Goal: Information Seeking & Learning: Find specific fact

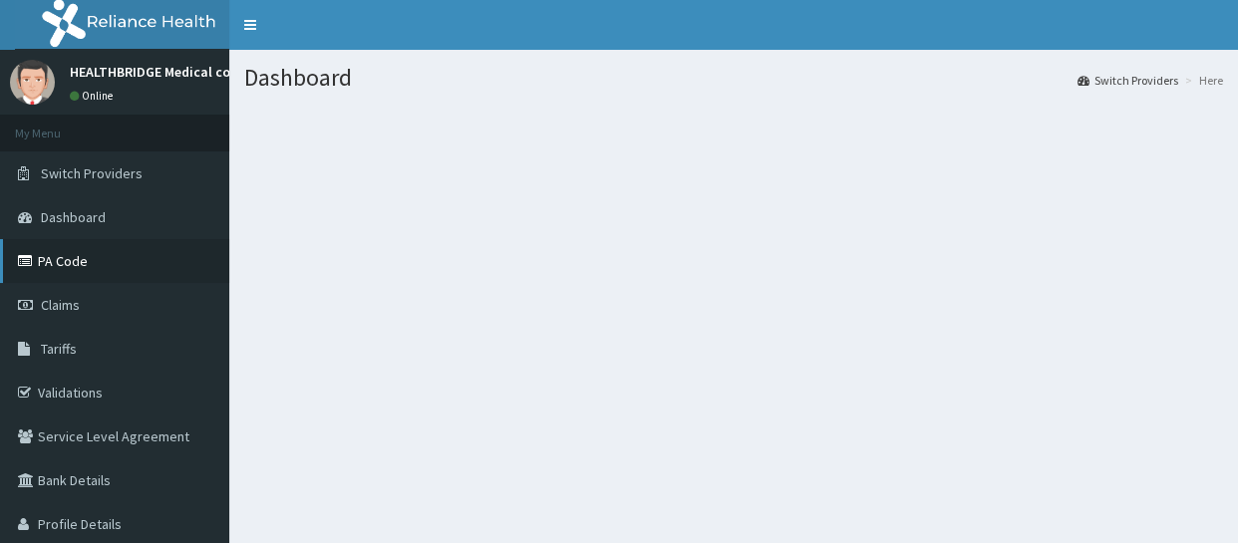
click at [151, 269] on link "PA Code" at bounding box center [114, 261] width 229 height 44
click at [103, 349] on link "Tariffs" at bounding box center [114, 349] width 229 height 44
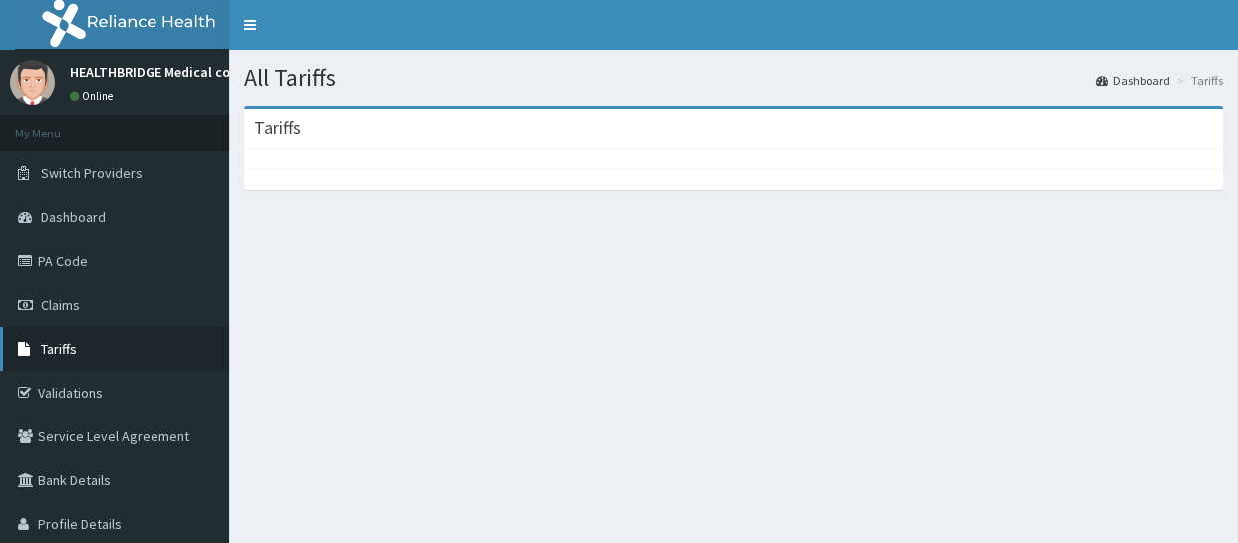
click at [78, 349] on link "Tariffs" at bounding box center [114, 349] width 229 height 44
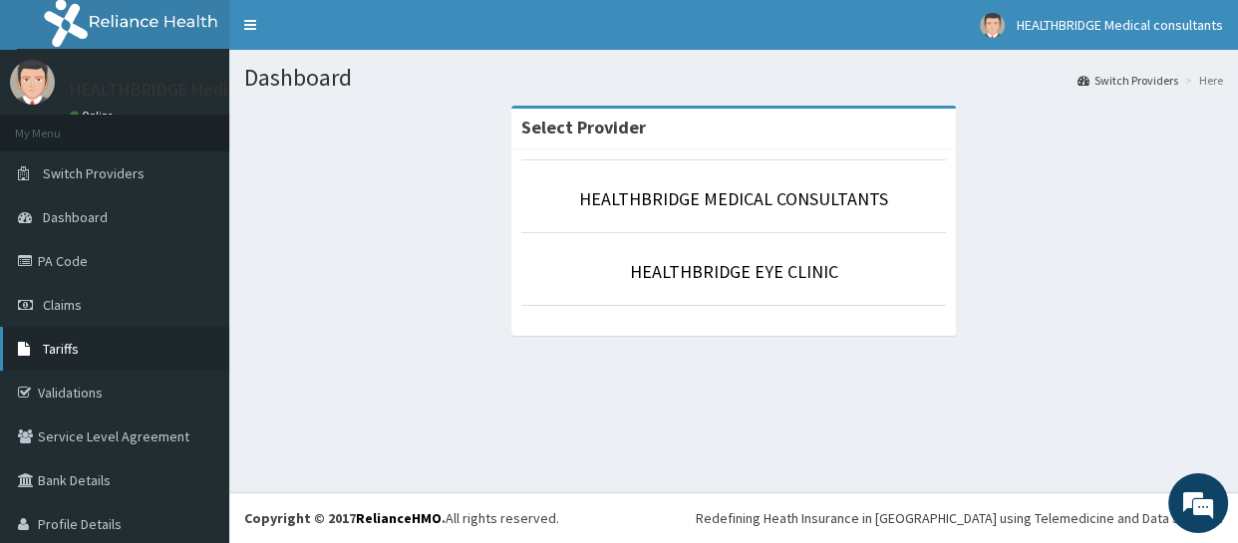
click at [58, 361] on link "Tariffs" at bounding box center [114, 349] width 229 height 44
click at [70, 261] on link "PA Code" at bounding box center [114, 261] width 229 height 44
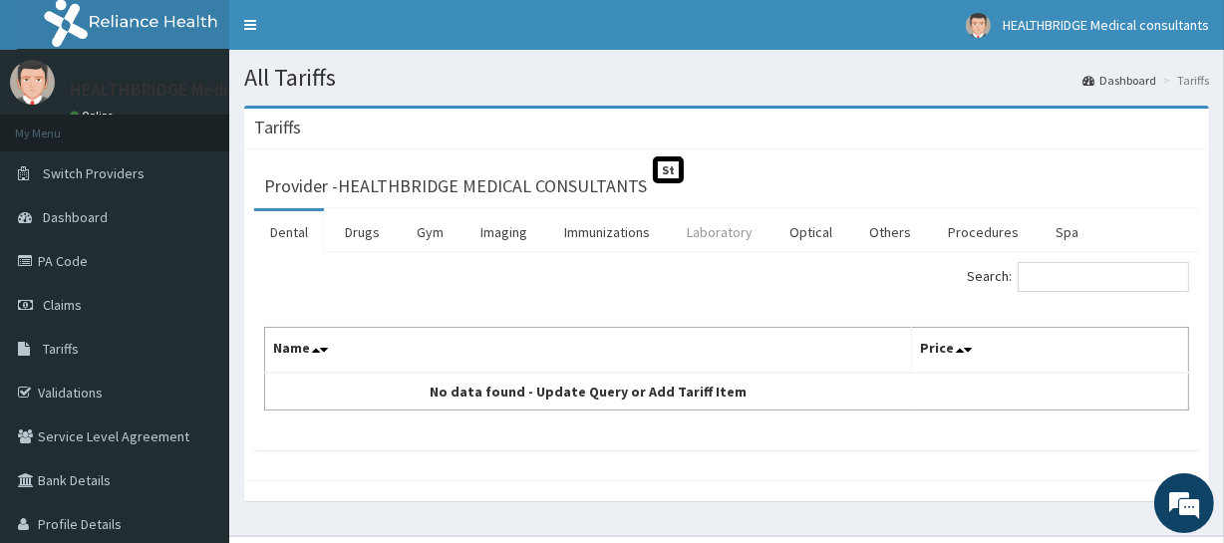
click at [719, 234] on link "Laboratory" at bounding box center [720, 232] width 98 height 42
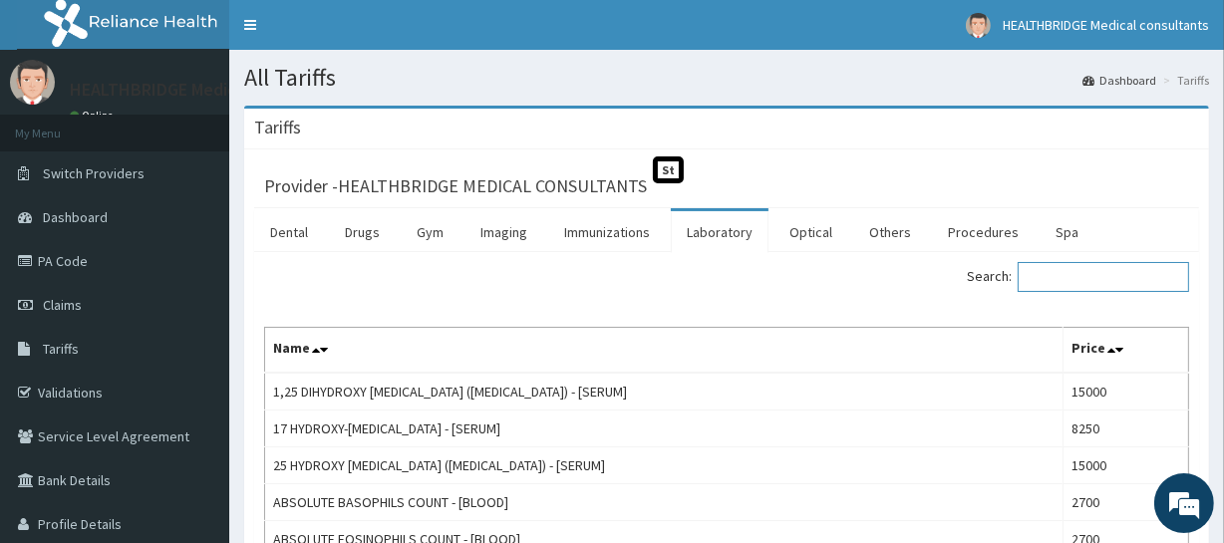
click at [1059, 282] on input "Search:" at bounding box center [1103, 277] width 171 height 30
click at [1048, 279] on input "Search:" at bounding box center [1103, 277] width 171 height 30
paste input "URETHRAL S"
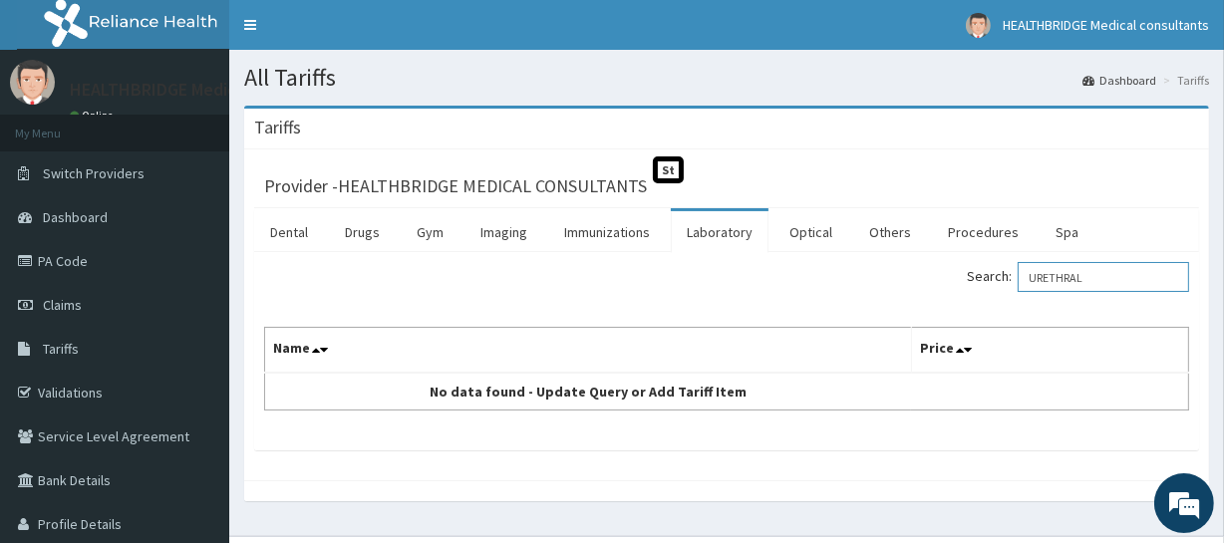
click at [1033, 278] on input "URETHRAL" at bounding box center [1103, 277] width 171 height 30
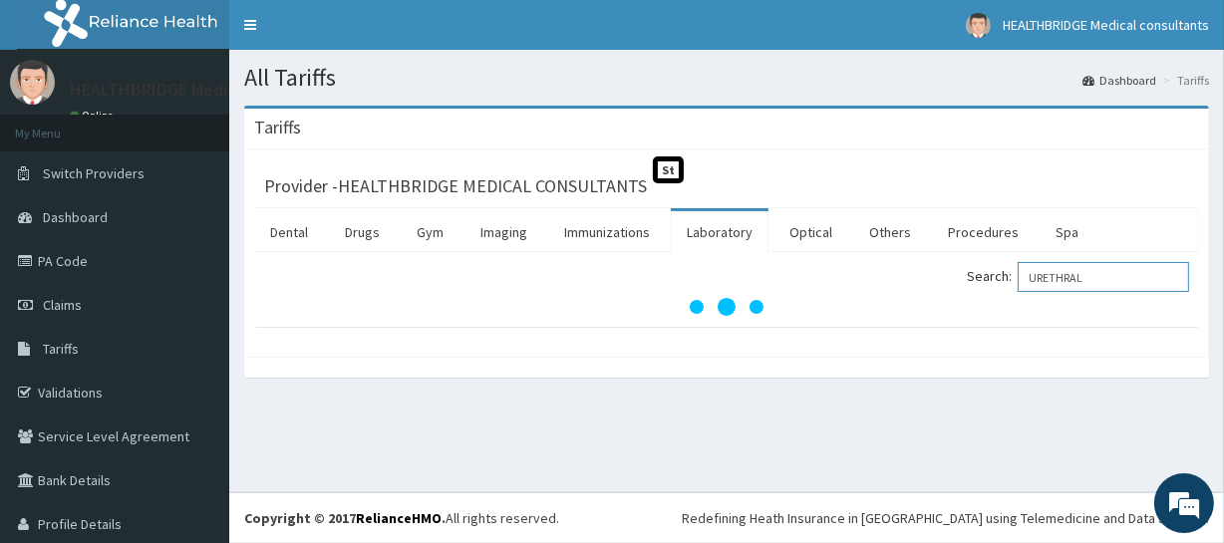
click at [1085, 276] on input "URETHRAL" at bounding box center [1103, 277] width 171 height 30
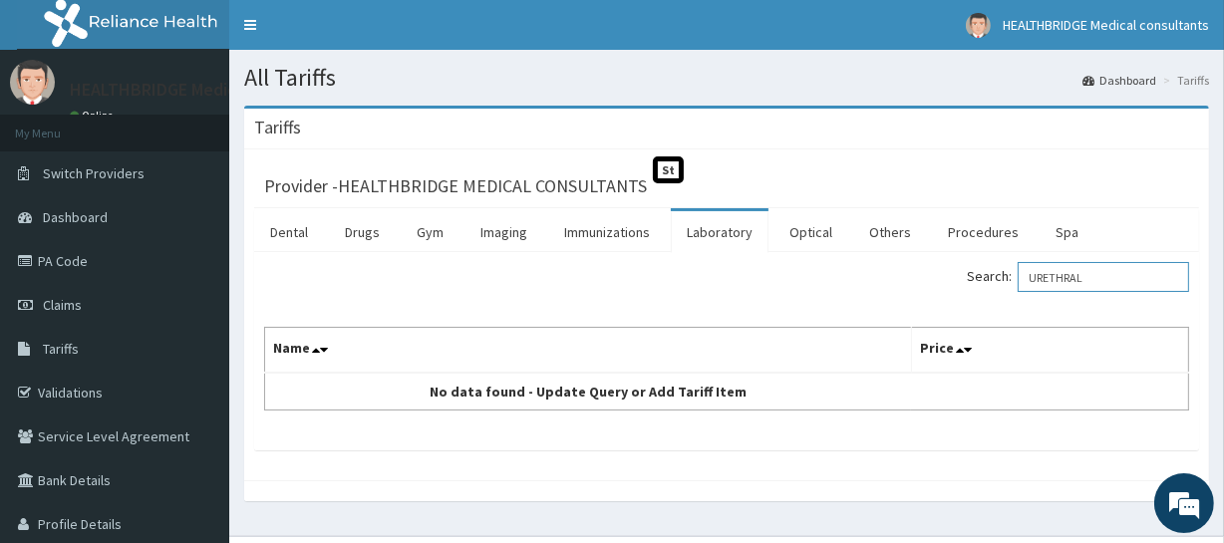
drag, startPoint x: 1095, startPoint y: 275, endPoint x: 1027, endPoint y: 275, distance: 67.8
click at [1027, 275] on input "URETHRAL" at bounding box center [1103, 277] width 171 height 30
paste input "URETHRAL S"
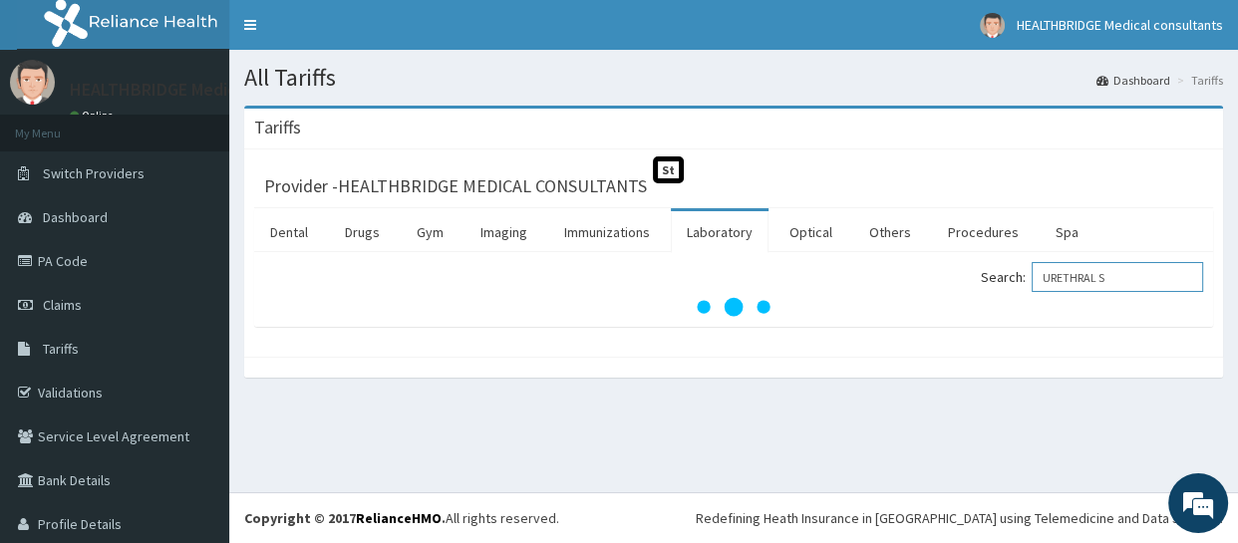
click at [1034, 278] on input "URETHRAL S" at bounding box center [1117, 277] width 171 height 30
click at [1047, 275] on input "URETHRAL S" at bounding box center [1117, 277] width 171 height 30
click at [1107, 278] on input "URETHRAL S" at bounding box center [1117, 277] width 171 height 30
type input "URETHRAL SWAB"
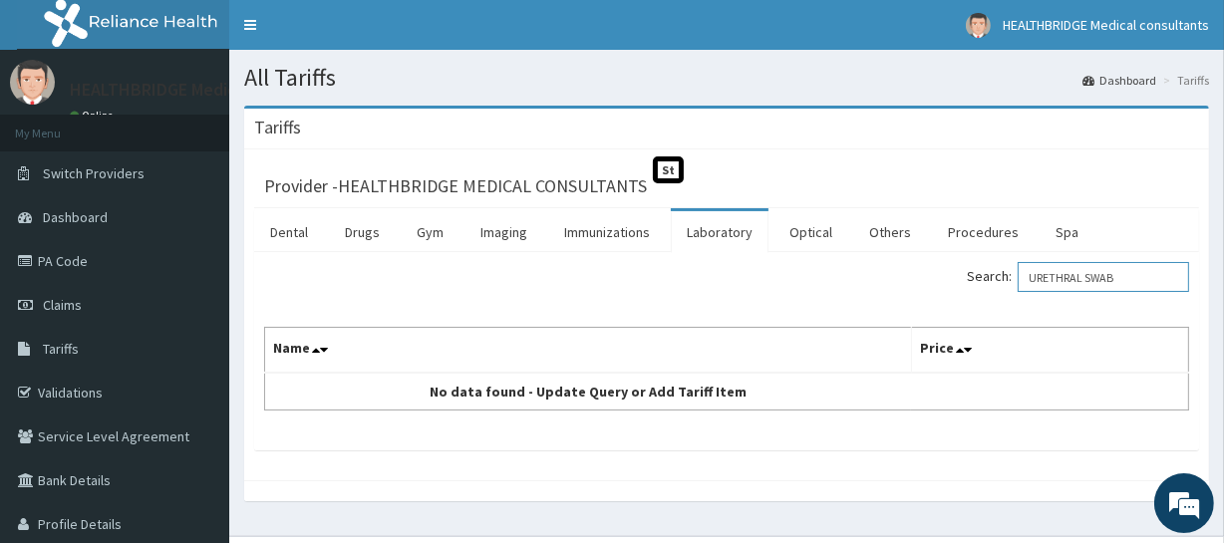
drag, startPoint x: 1124, startPoint y: 279, endPoint x: 1019, endPoint y: 278, distance: 105.7
click at [1019, 278] on input "URETHRAL SWAB" at bounding box center [1103, 277] width 171 height 30
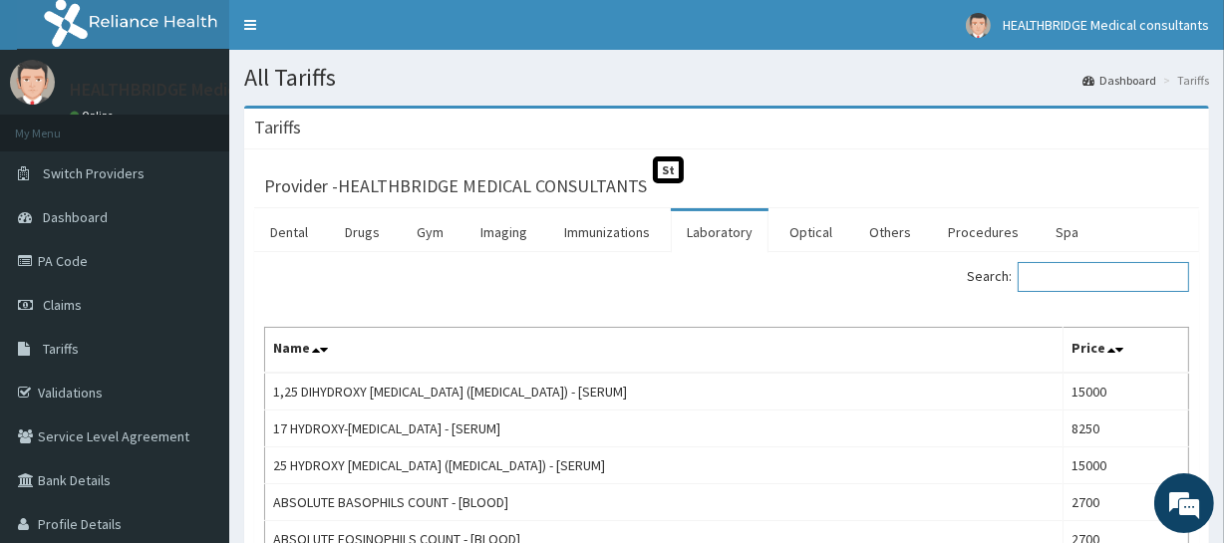
paste input "URETHRAL SWAB"
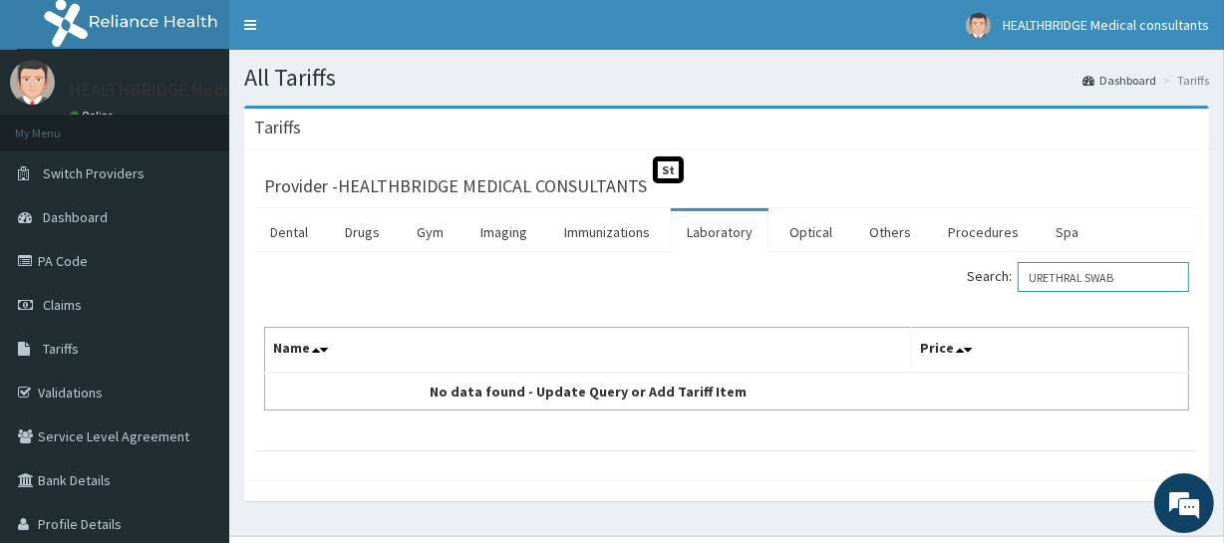
drag, startPoint x: 1124, startPoint y: 278, endPoint x: 1087, endPoint y: 274, distance: 38.1
click at [1087, 274] on input "URETHRAL SWAB" at bounding box center [1103, 277] width 171 height 30
type input "U"
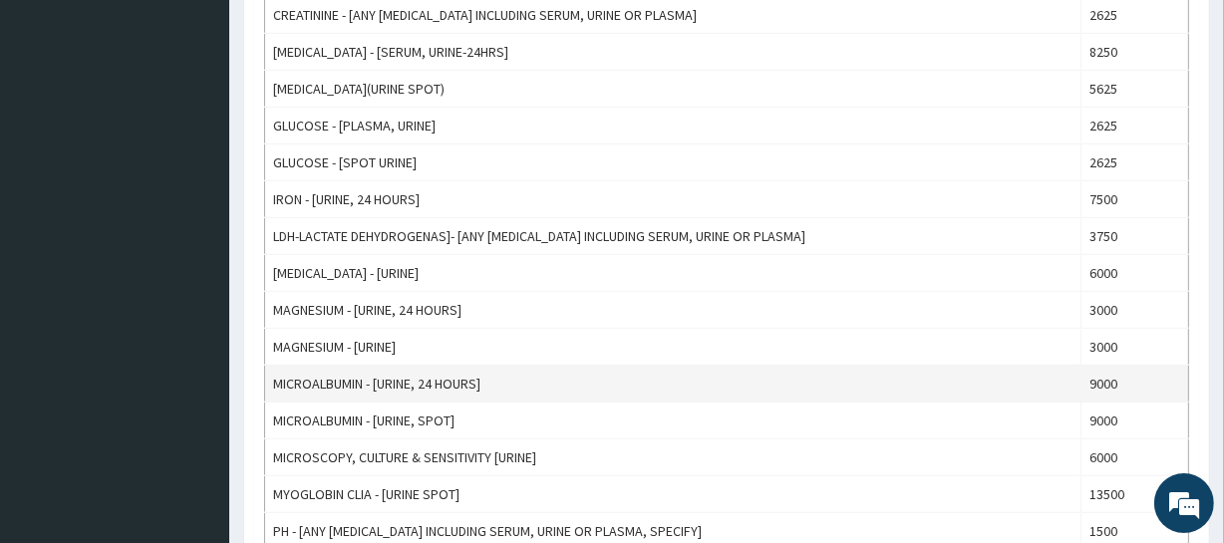
scroll to position [1087, 0]
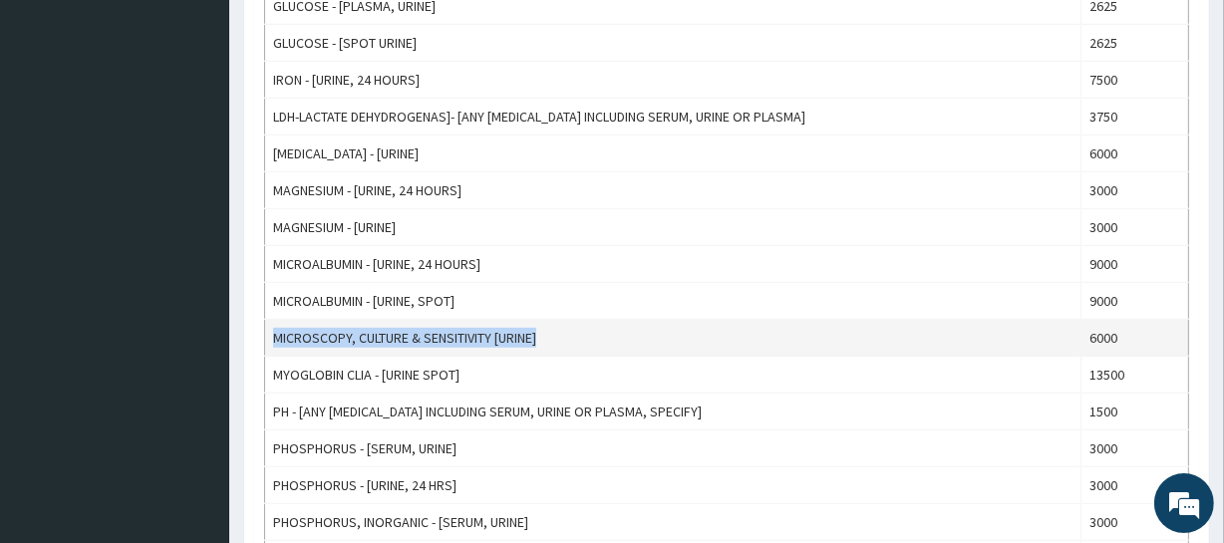
drag, startPoint x: 274, startPoint y: 338, endPoint x: 544, endPoint y: 330, distance: 270.3
click at [544, 330] on td "MICROSCOPY, CULTURE & SENSITIVITY [URINE]" at bounding box center [673, 338] width 816 height 37
copy td "MICROSCOPY, CULTURE & SENSITIVITY [URINE]"
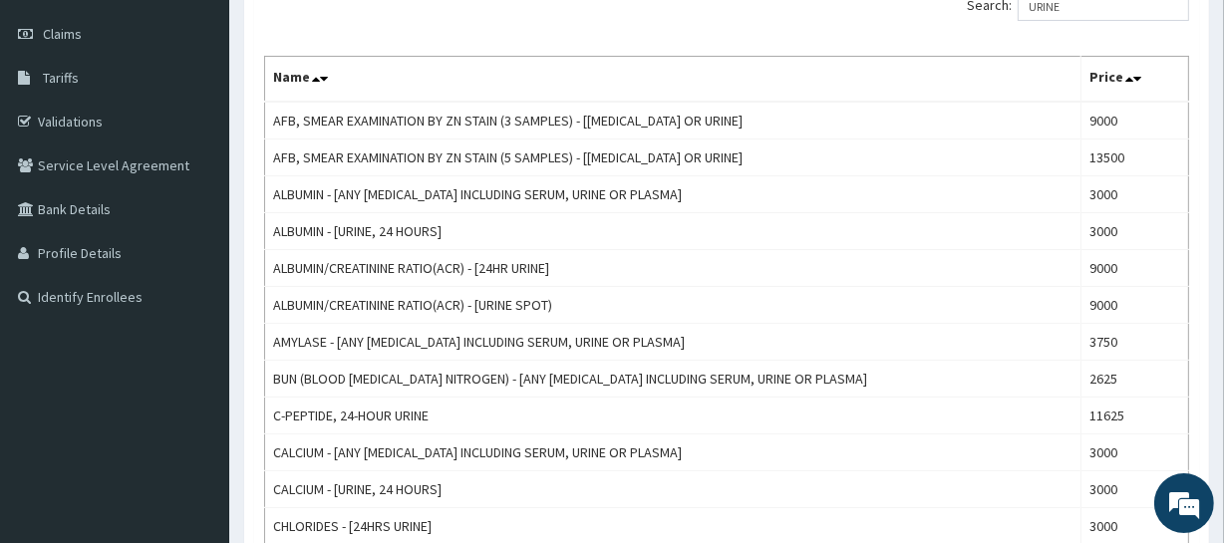
scroll to position [180, 0]
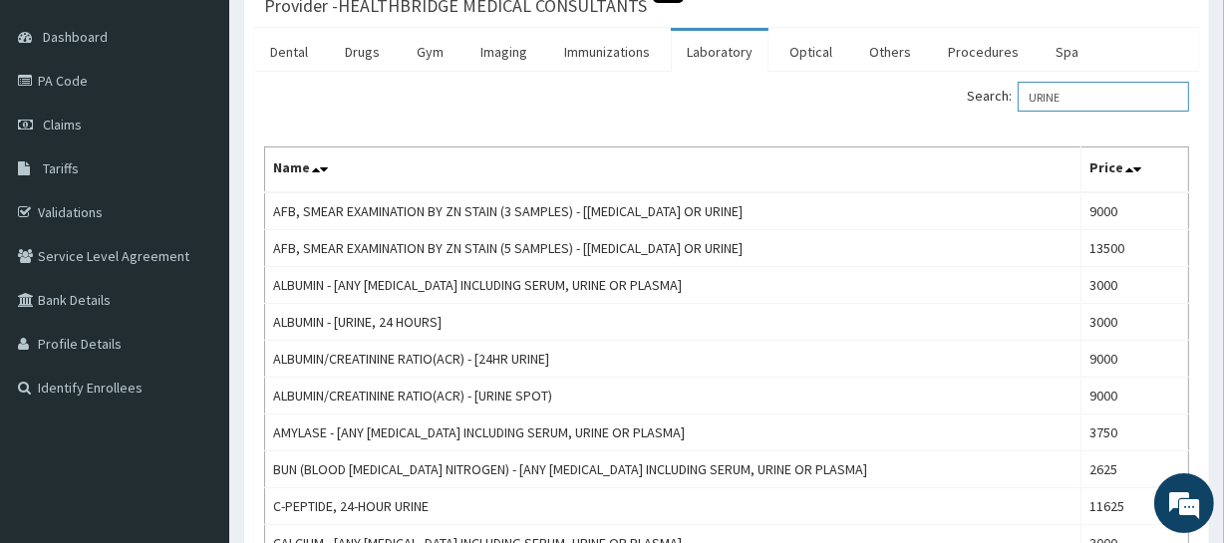
drag, startPoint x: 1084, startPoint y: 91, endPoint x: 1039, endPoint y: 98, distance: 45.4
click at [1039, 98] on input "URINE" at bounding box center [1103, 97] width 171 height 30
paste input "ALYSIS"
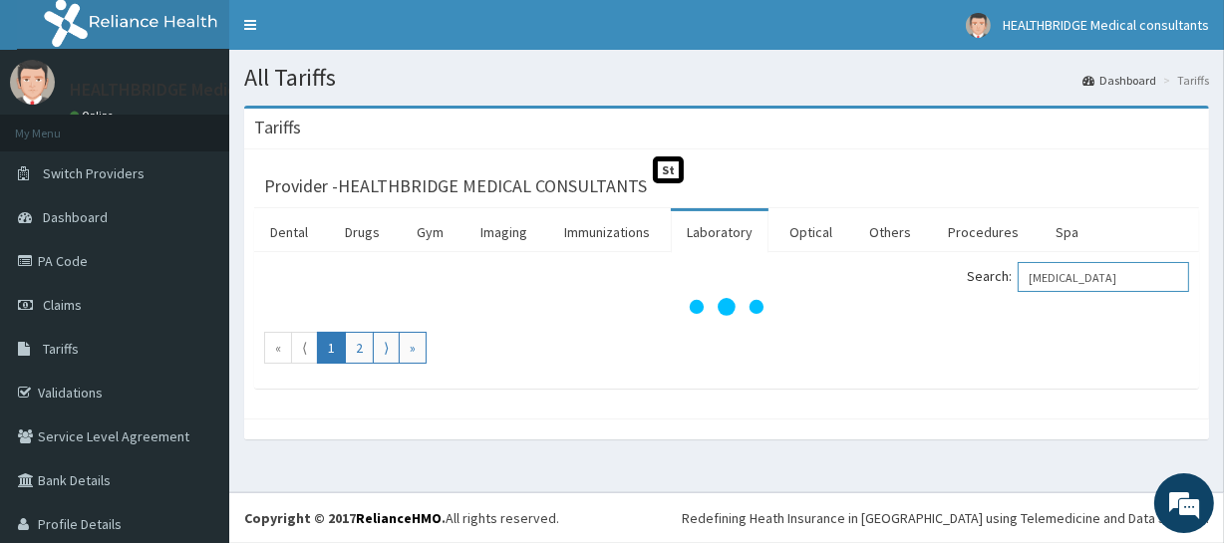
scroll to position [0, 0]
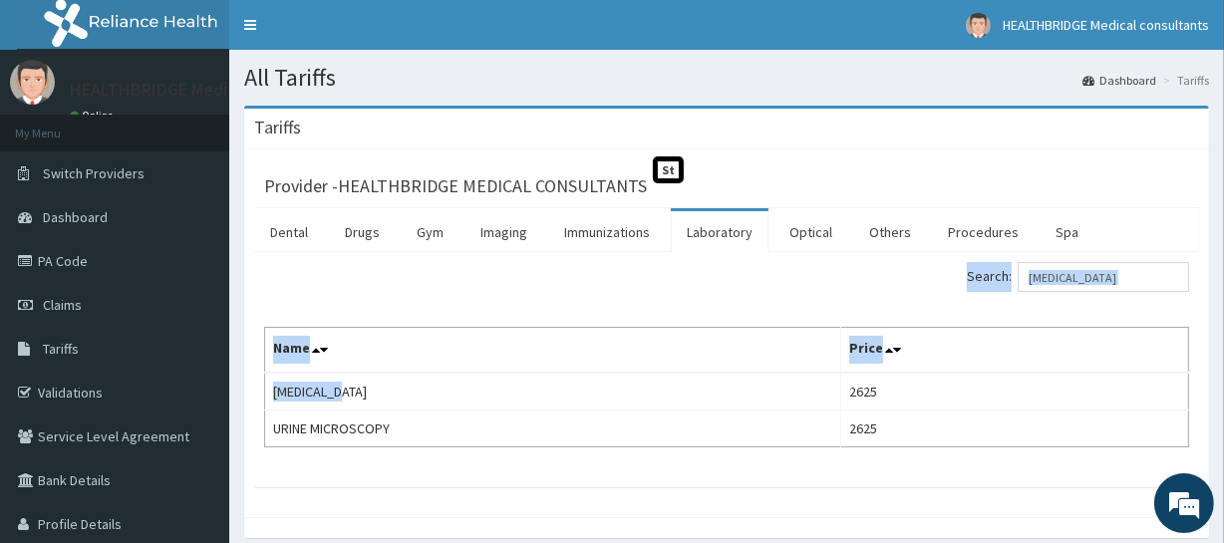
drag, startPoint x: 349, startPoint y: 397, endPoint x: 261, endPoint y: 389, distance: 88.1
click at [261, 389] on div "Search: [MEDICAL_DATA] Name Price [MEDICAL_DATA] 2625 URINE MICROSCOPY 2625" at bounding box center [726, 369] width 945 height 235
click at [328, 495] on div "Provider - HEALTHBRIDGE MEDICAL CONSULTANTS St Dental Drugs Gym Imaging Immuniz…" at bounding box center [726, 334] width 965 height 368
drag, startPoint x: 356, startPoint y: 392, endPoint x: 763, endPoint y: 93, distance: 504.8
click at [308, 389] on td "[MEDICAL_DATA]" at bounding box center [553, 392] width 576 height 38
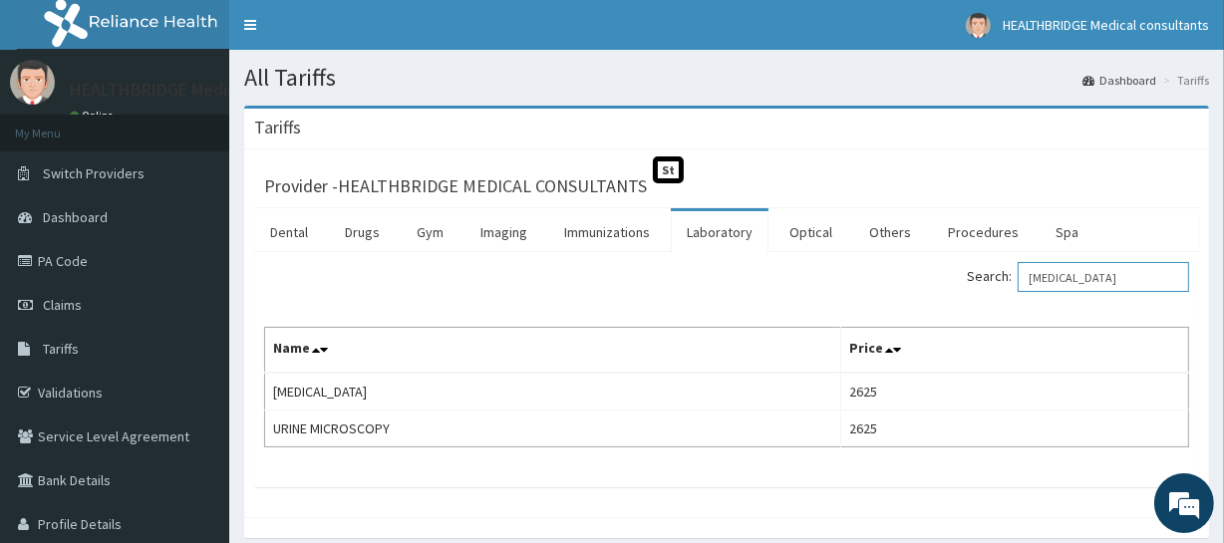
drag, startPoint x: 1109, startPoint y: 275, endPoint x: 940, endPoint y: 275, distance: 168.5
click at [940, 275] on div "Search: [MEDICAL_DATA]" at bounding box center [966, 279] width 448 height 35
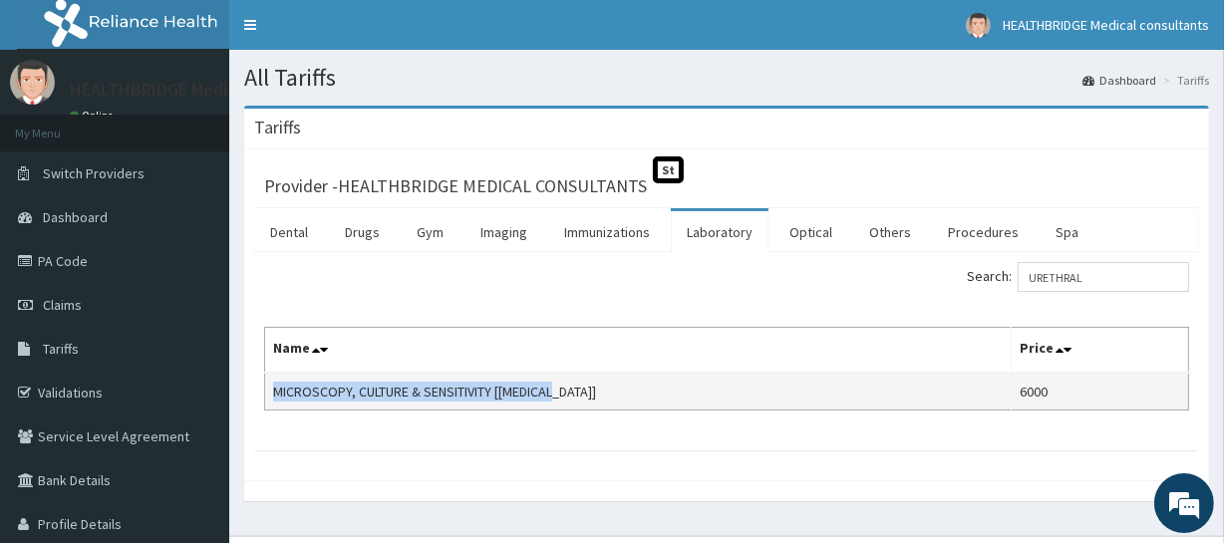
drag, startPoint x: 588, startPoint y: 385, endPoint x: 277, endPoint y: 396, distance: 311.2
click at [277, 396] on td "MICROSCOPY, CULTURE & SENSITIVITY [[MEDICAL_DATA]]" at bounding box center [638, 392] width 747 height 38
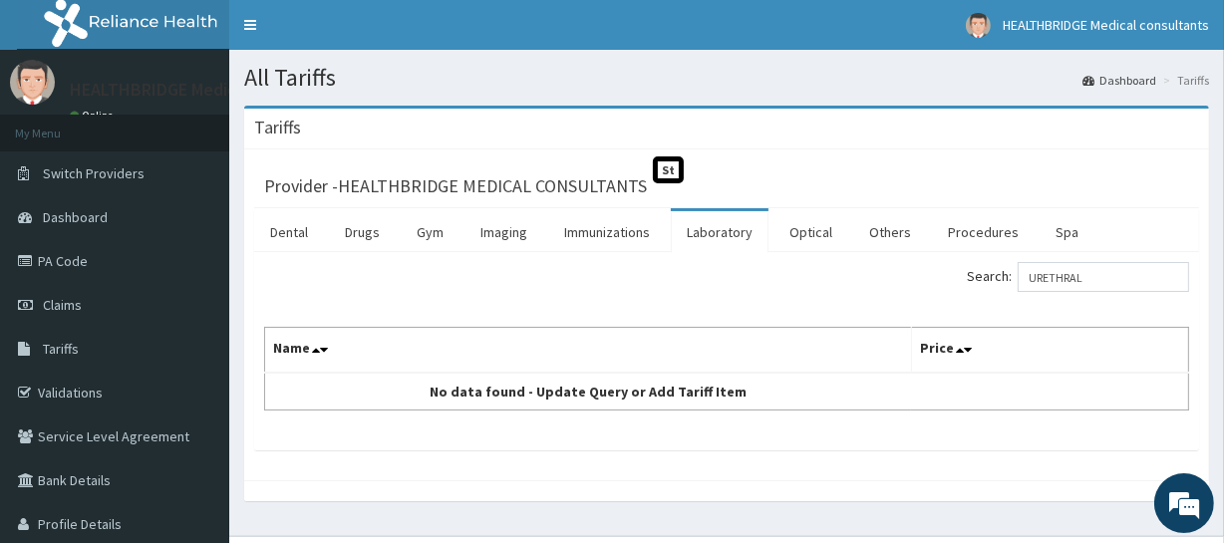
copy td "MICROSCOPY, CULTURE & SENSITIVITY [[MEDICAL_DATA]]"
click at [1092, 276] on input "URETHRAL" at bounding box center [1103, 277] width 171 height 30
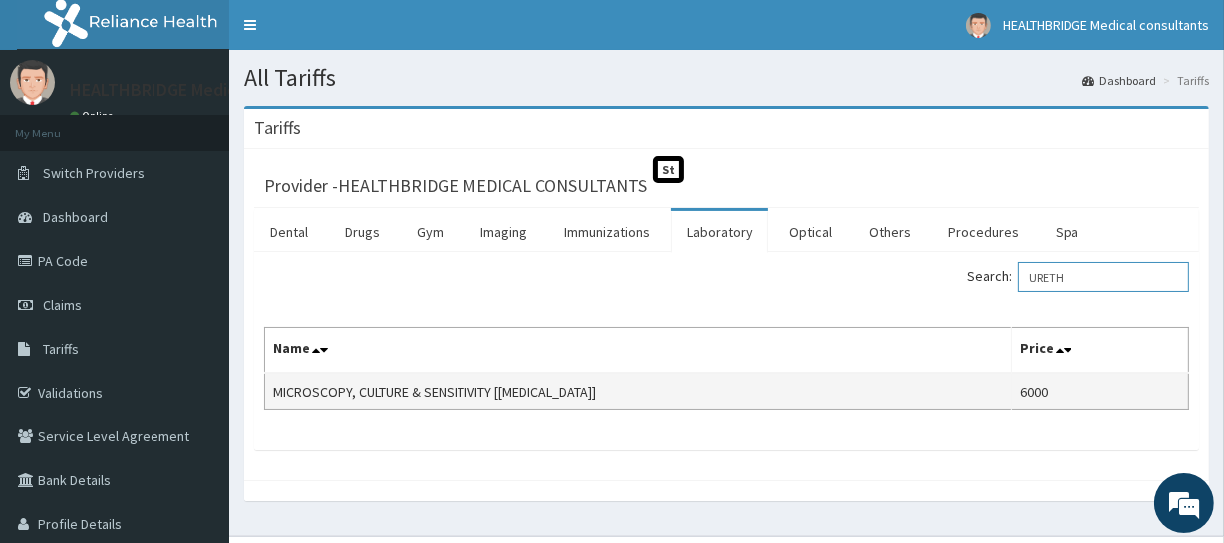
type input "URETH"
drag, startPoint x: 565, startPoint y: 387, endPoint x: 275, endPoint y: 399, distance: 290.3
click at [275, 399] on td "MICROSCOPY, CULTURE & SENSITIVITY [[MEDICAL_DATA]]" at bounding box center [638, 392] width 747 height 38
copy td "MICROSCOPY, CULTURE & SENSITIVITY [[MEDICAL_DATA]]"
